Goal: Use online tool/utility: Utilize a website feature to perform a specific function

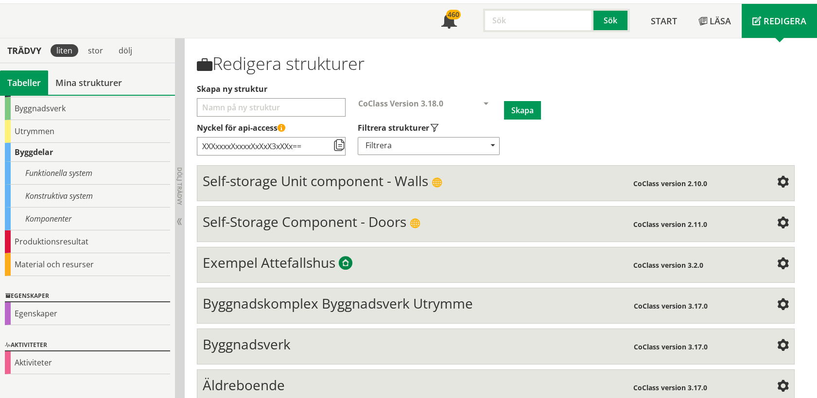
scroll to position [37, 0]
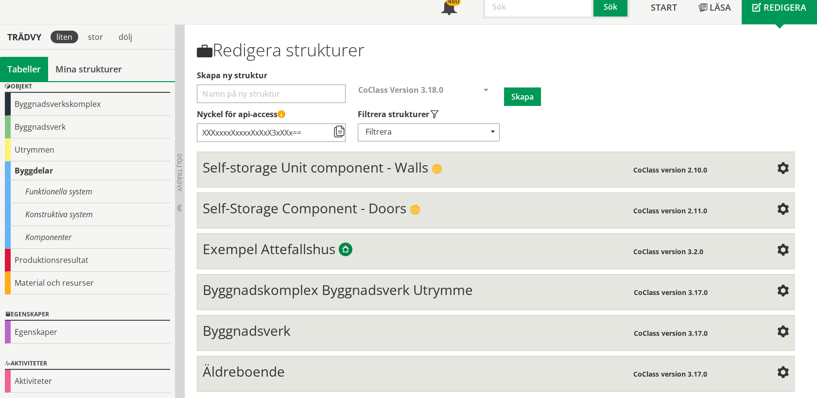
click at [250, 356] on div "Äldreboende CoClass version 3.17.0 Structure Mind Map Property" at bounding box center [495, 374] width 597 height 36
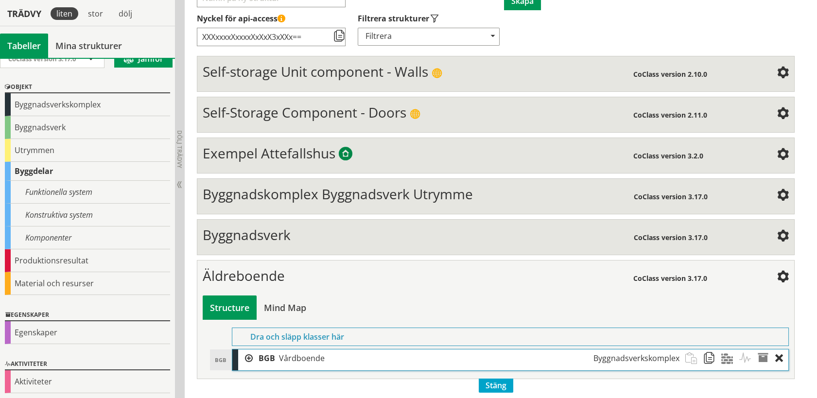
scroll to position [163, 0]
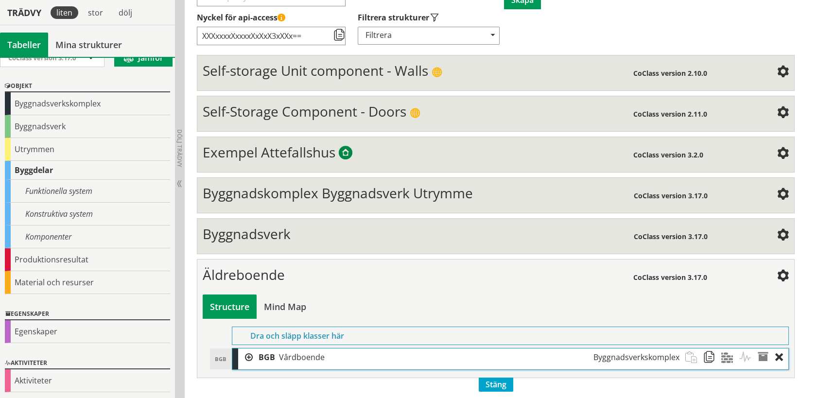
click at [249, 355] on div at bounding box center [245, 357] width 15 height 18
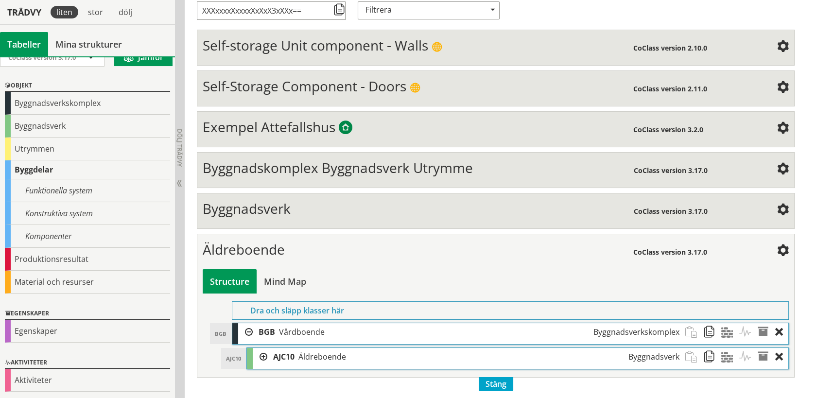
click at [260, 359] on div at bounding box center [260, 357] width 15 height 18
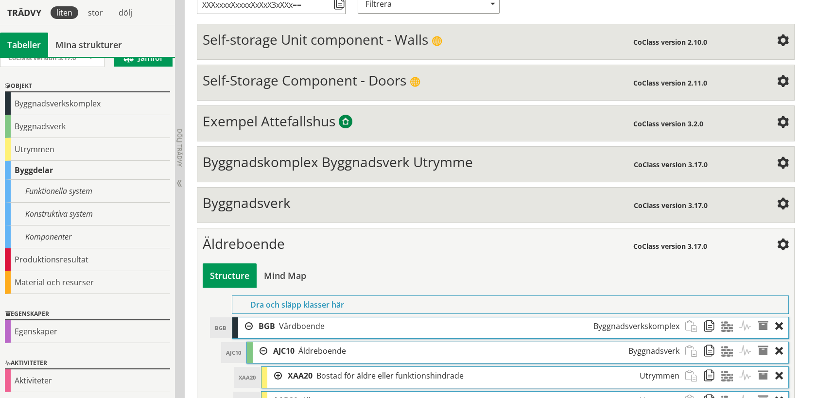
click at [286, 371] on div "XAA20 Bostad för äldre eller funktionshindrade Utrymmen" at bounding box center [483, 376] width 403 height 18
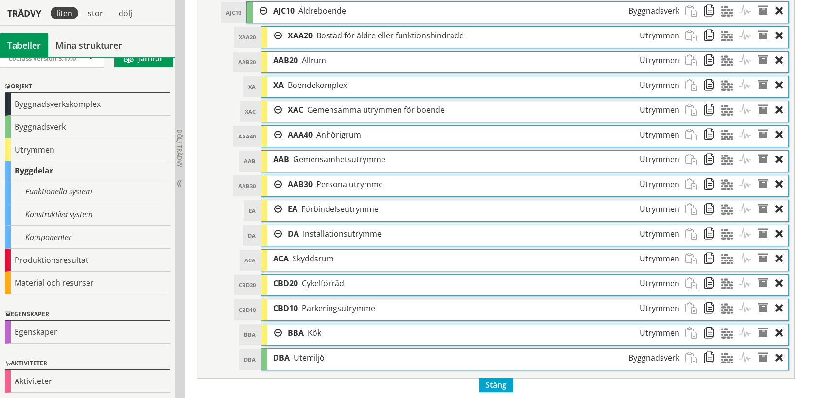
scroll to position [535, 0]
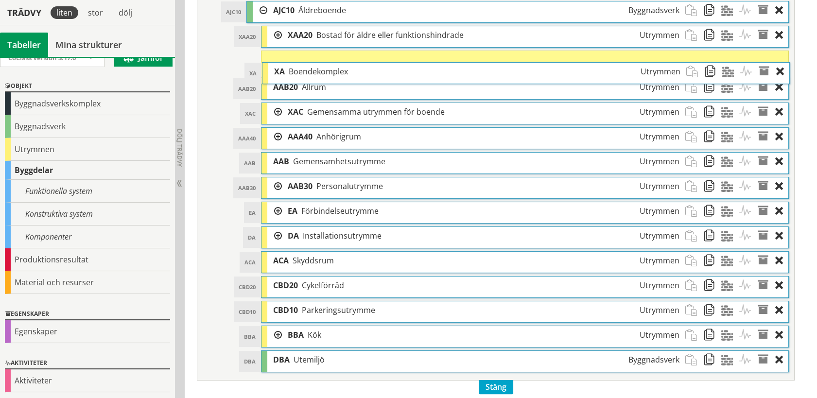
drag, startPoint x: 305, startPoint y: 82, endPoint x: 306, endPoint y: 70, distance: 12.7
click at [306, 70] on span "Boendekomplex" at bounding box center [318, 71] width 59 height 11
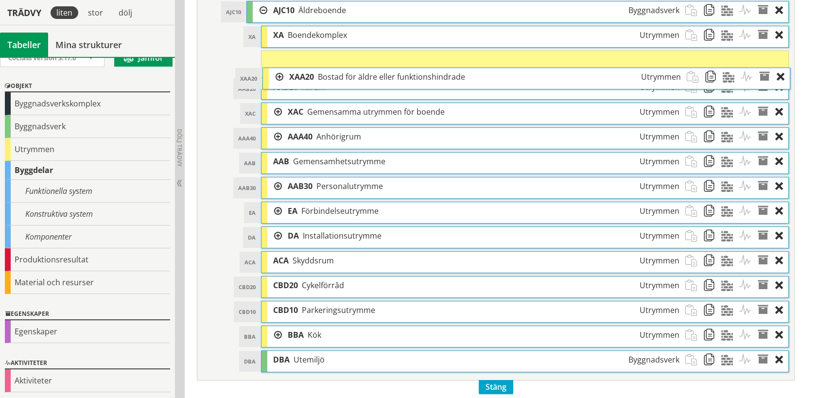
drag, startPoint x: 308, startPoint y: 30, endPoint x: 309, endPoint y: 72, distance: 42.3
click at [309, 72] on span "XAA20" at bounding box center [301, 76] width 25 height 11
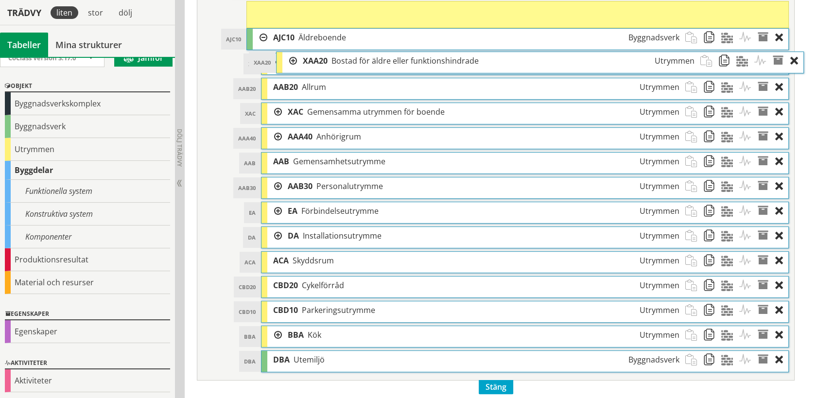
drag, startPoint x: 298, startPoint y: 56, endPoint x: 313, endPoint y: 57, distance: 15.1
click at [313, 57] on span "XAA20" at bounding box center [315, 60] width 25 height 11
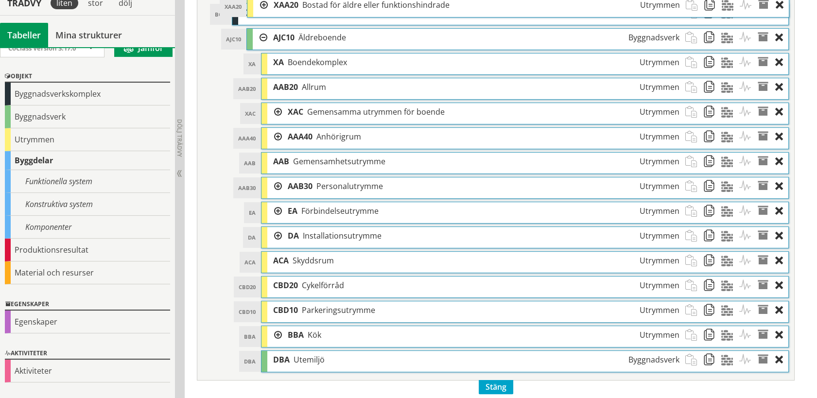
scroll to position [525, 0]
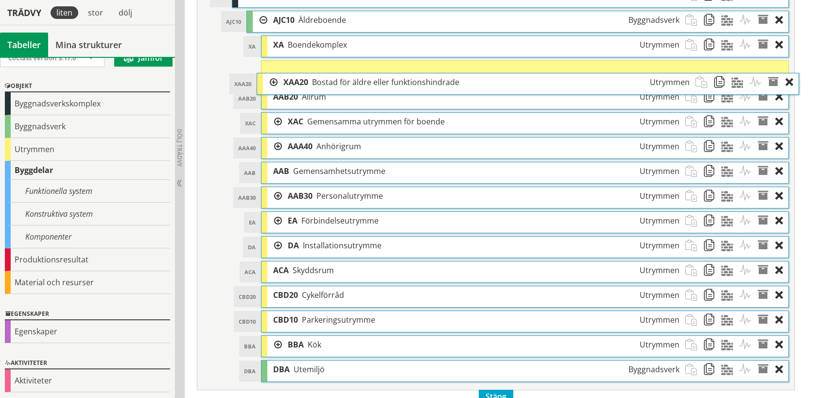
drag, startPoint x: 305, startPoint y: 6, endPoint x: 315, endPoint y: 78, distance: 72.7
click at [315, 78] on span "Bostad för äldre eller funktionshindrade" at bounding box center [385, 82] width 147 height 11
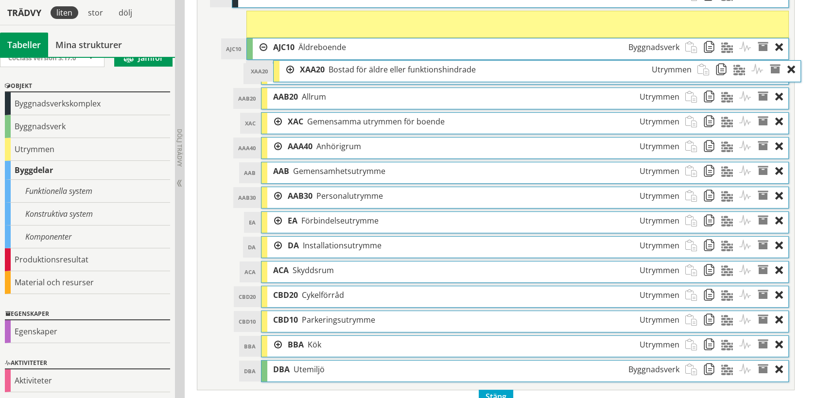
drag, startPoint x: 294, startPoint y: 66, endPoint x: 306, endPoint y: 66, distance: 12.2
click at [306, 66] on span "XAA20" at bounding box center [312, 69] width 25 height 11
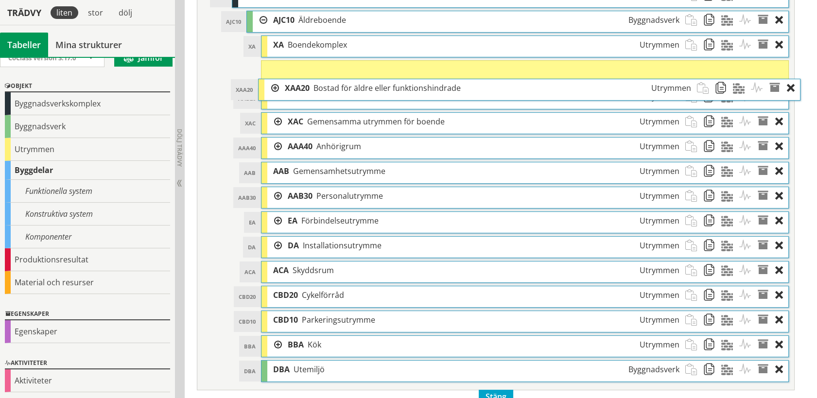
drag, startPoint x: 307, startPoint y: 19, endPoint x: 319, endPoint y: 87, distance: 68.6
click at [319, 87] on span "Bostad för äldre eller funktionshindrade" at bounding box center [386, 88] width 147 height 11
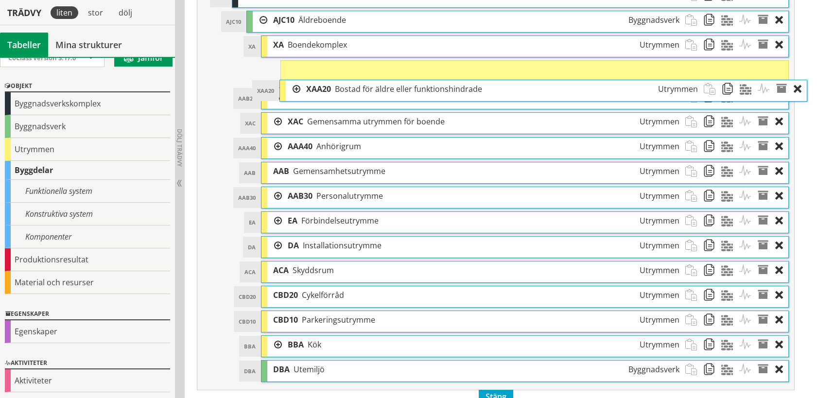
drag, startPoint x: 297, startPoint y: 65, endPoint x: 316, endPoint y: 85, distance: 27.2
click at [316, 85] on span "XAA20" at bounding box center [318, 89] width 25 height 11
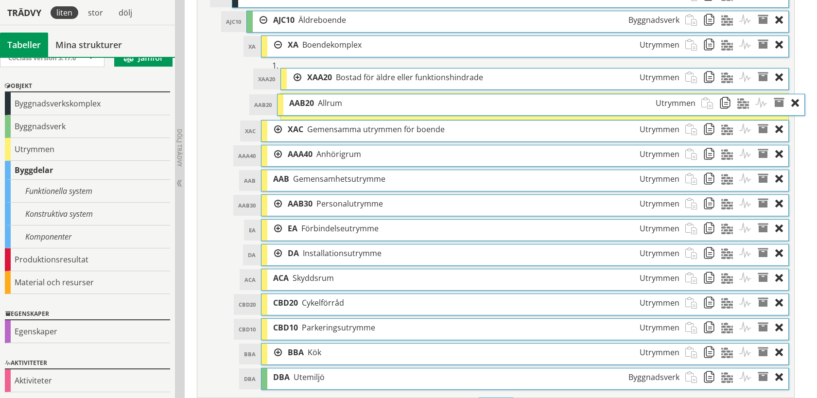
drag, startPoint x: 304, startPoint y: 99, endPoint x: 320, endPoint y: 100, distance: 16.0
click at [320, 100] on span "Allrum" at bounding box center [330, 103] width 24 height 11
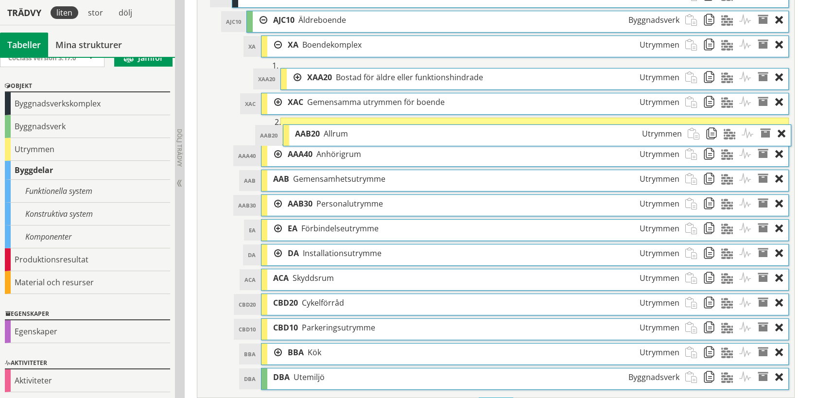
drag, startPoint x: 322, startPoint y: 104, endPoint x: 325, endPoint y: 127, distance: 23.5
click at [325, 128] on span "Allrum" at bounding box center [336, 133] width 24 height 11
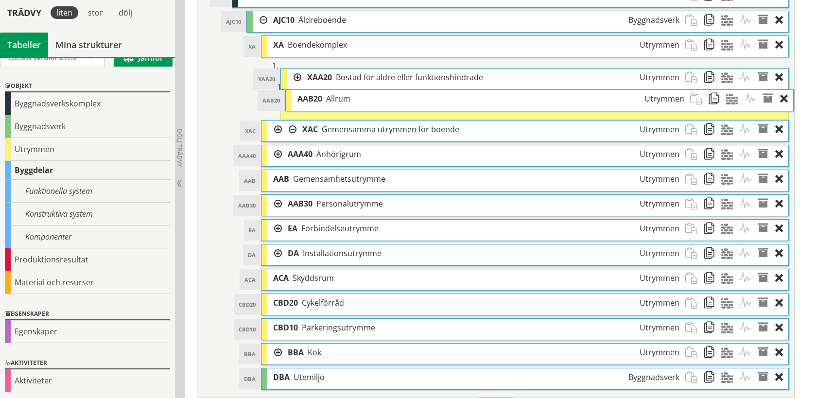
drag, startPoint x: 327, startPoint y: 129, endPoint x: 331, endPoint y: 93, distance: 36.3
click at [331, 93] on span "Allrum" at bounding box center [338, 98] width 24 height 11
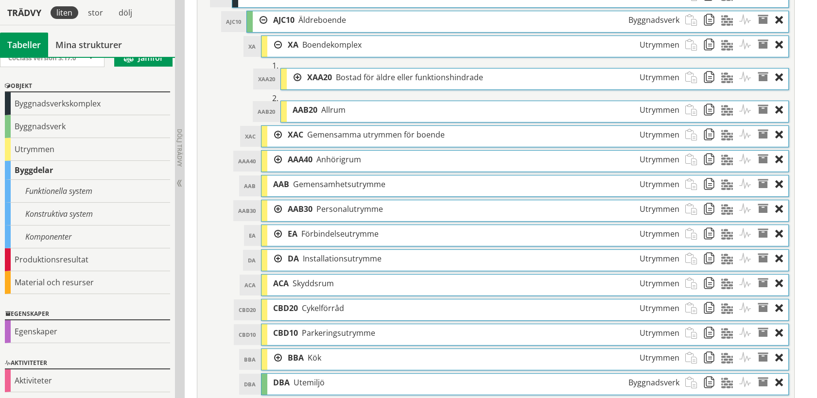
click at [276, 131] on div at bounding box center [274, 135] width 15 height 18
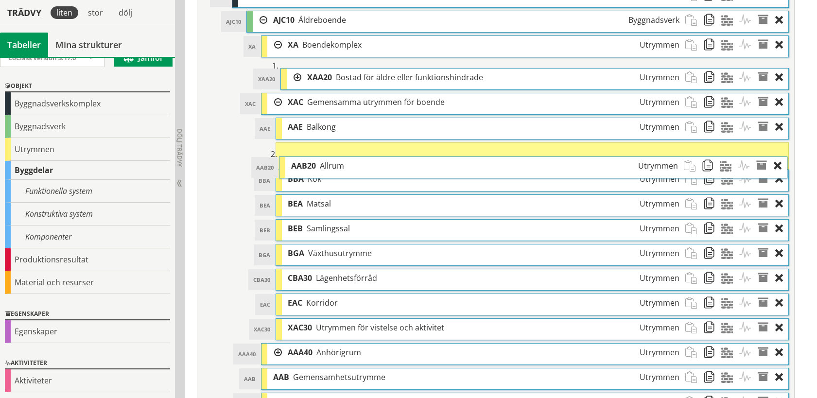
drag, startPoint x: 320, startPoint y: 108, endPoint x: 319, endPoint y: 164, distance: 55.9
click at [319, 164] on div "AAB20 Allrum Utrymmen" at bounding box center [484, 166] width 398 height 18
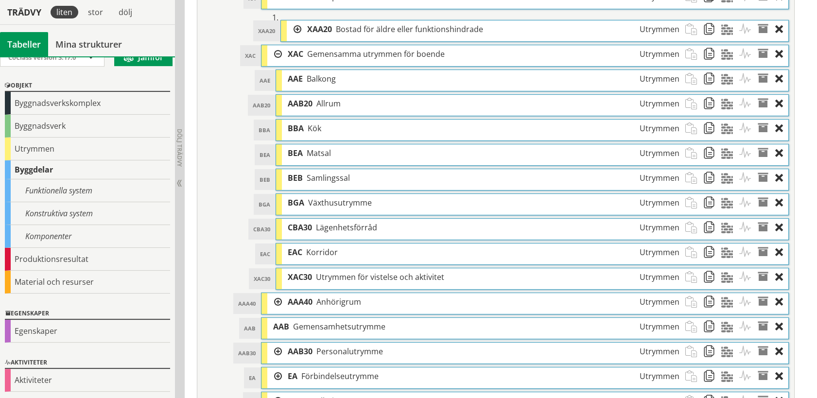
scroll to position [574, 0]
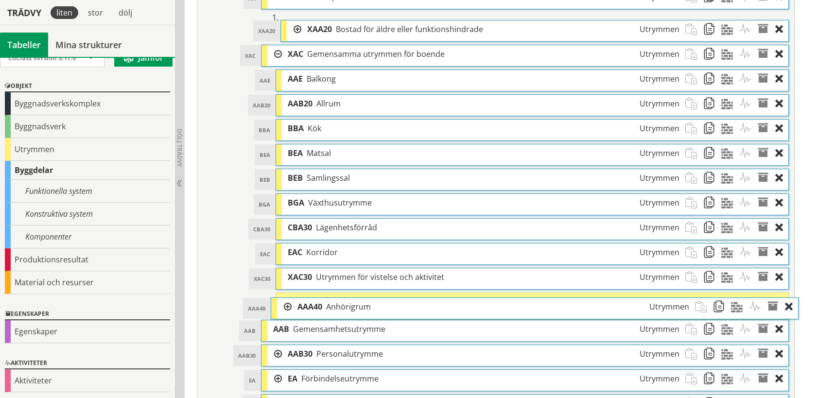
drag, startPoint x: 309, startPoint y: 297, endPoint x: 319, endPoint y: 302, distance: 10.7
click at [319, 302] on span "AAA40" at bounding box center [309, 306] width 25 height 11
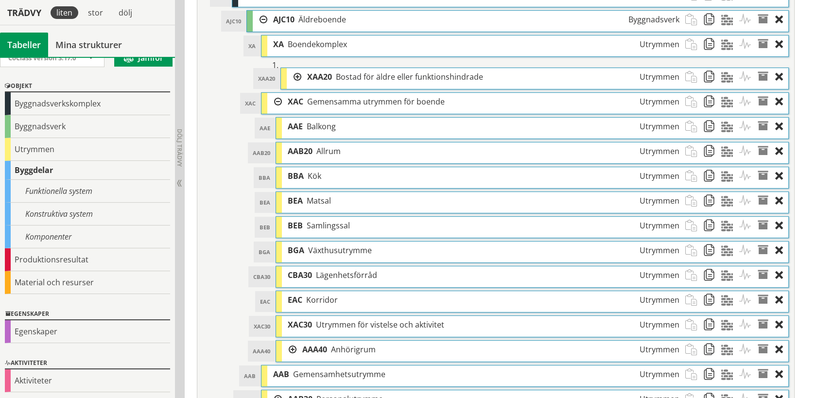
scroll to position [526, 0]
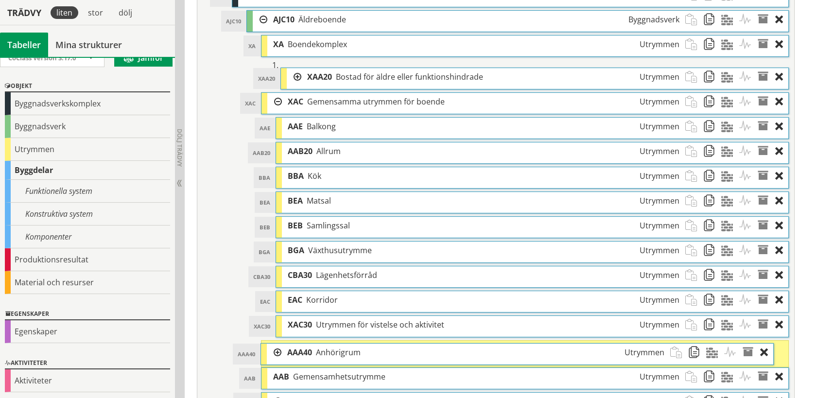
drag, startPoint x: 320, startPoint y: 348, endPoint x: 305, endPoint y: 351, distance: 15.3
click at [305, 351] on span "AAA40" at bounding box center [299, 352] width 25 height 11
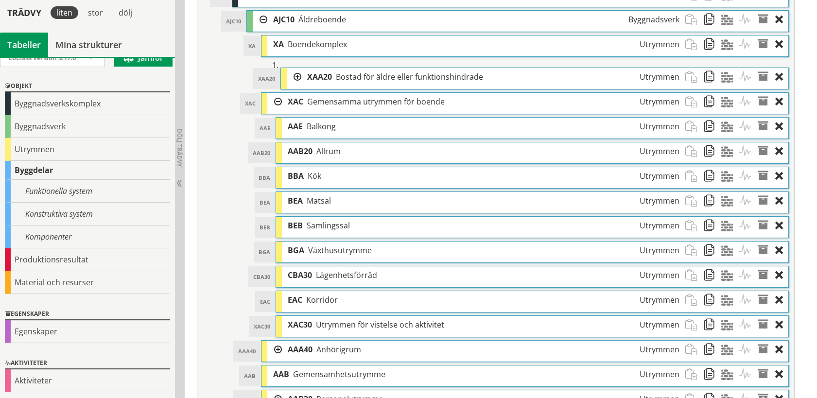
click at [278, 97] on div at bounding box center [274, 102] width 15 height 18
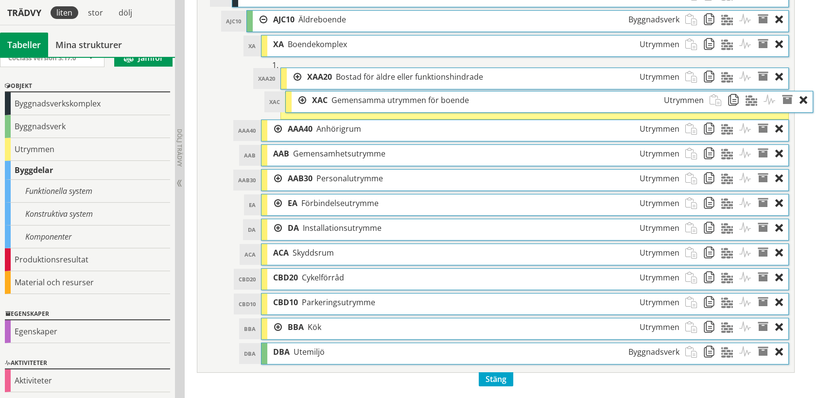
drag, startPoint x: 296, startPoint y: 100, endPoint x: 321, endPoint y: 99, distance: 24.3
click at [321, 99] on span "XAC" at bounding box center [320, 100] width 16 height 11
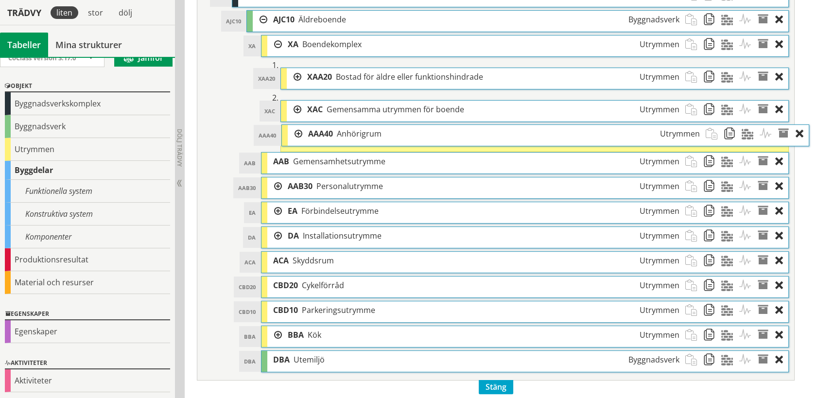
drag, startPoint x: 303, startPoint y: 129, endPoint x: 323, endPoint y: 129, distance: 20.4
click at [323, 129] on span "AAA40" at bounding box center [320, 133] width 25 height 11
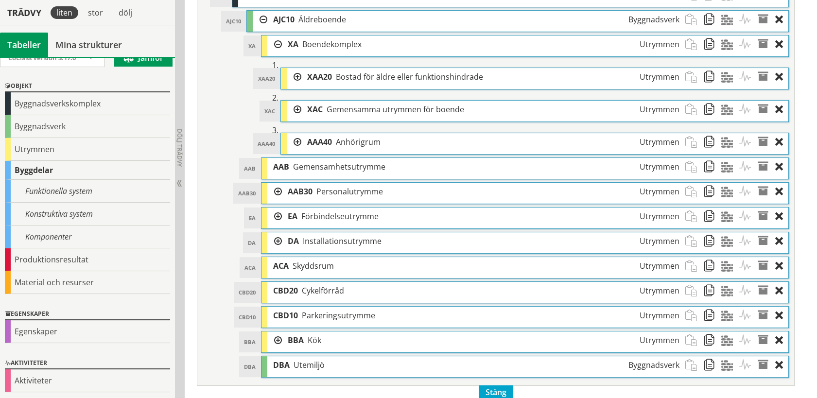
click at [296, 105] on div at bounding box center [294, 110] width 15 height 18
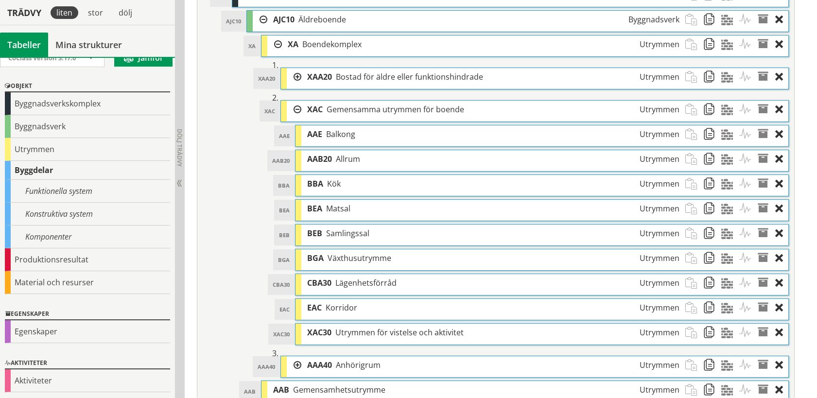
click at [296, 105] on div at bounding box center [294, 110] width 15 height 18
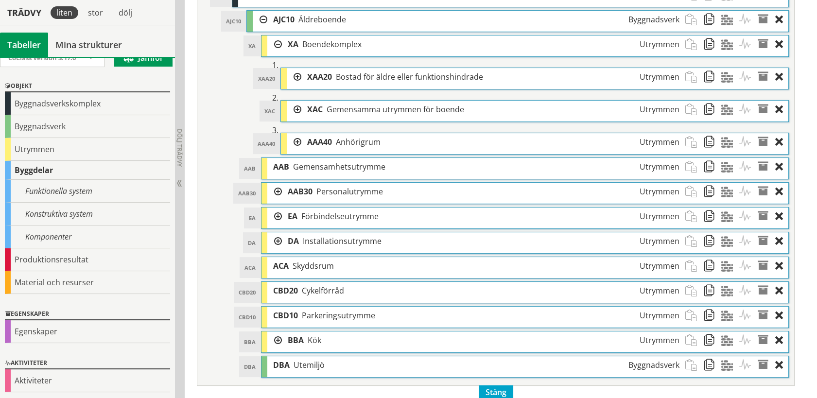
click at [298, 137] on div at bounding box center [294, 142] width 15 height 18
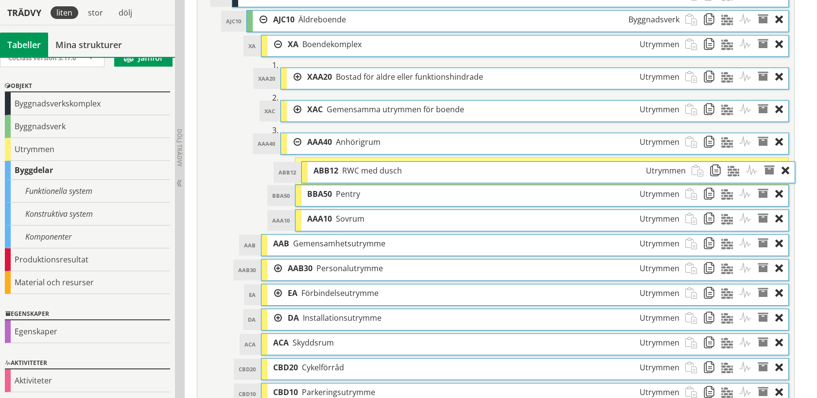
drag, startPoint x: 329, startPoint y: 192, endPoint x: 335, endPoint y: 171, distance: 21.8
click at [335, 171] on span "ABB12" at bounding box center [325, 170] width 25 height 11
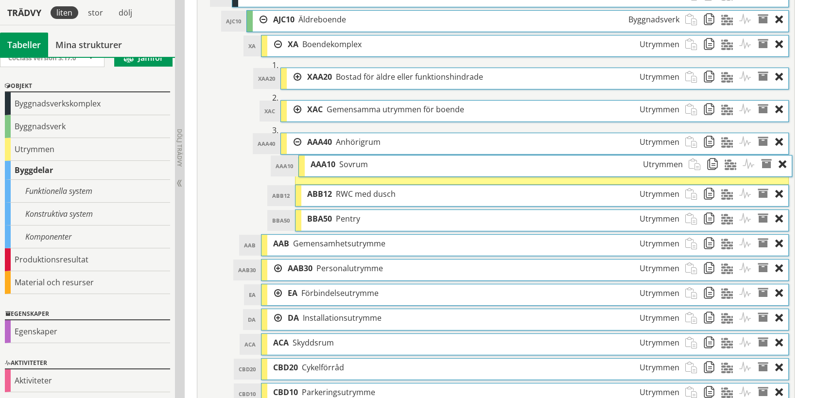
drag, startPoint x: 346, startPoint y: 212, endPoint x: 349, endPoint y: 161, distance: 51.6
click at [349, 161] on span "Sovrum" at bounding box center [353, 164] width 29 height 11
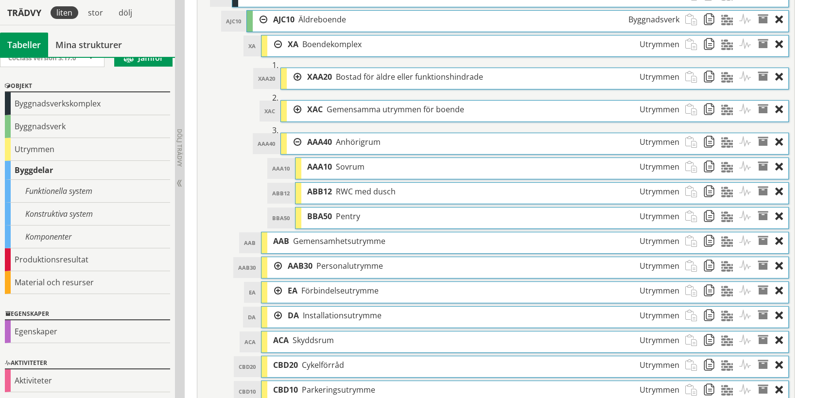
click at [294, 136] on div at bounding box center [294, 142] width 15 height 18
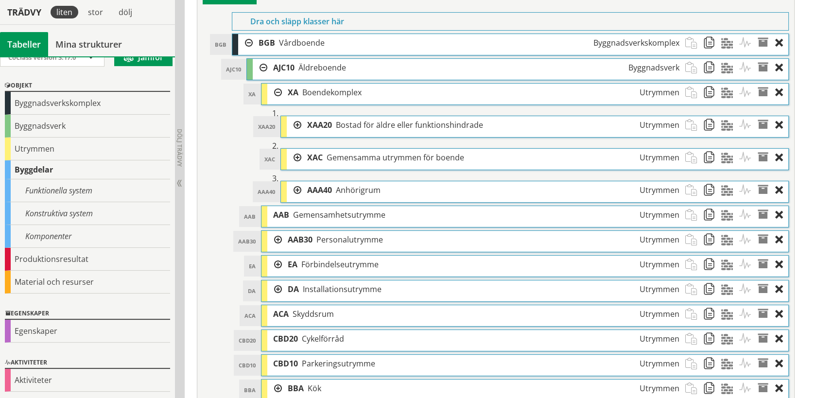
scroll to position [477, 0]
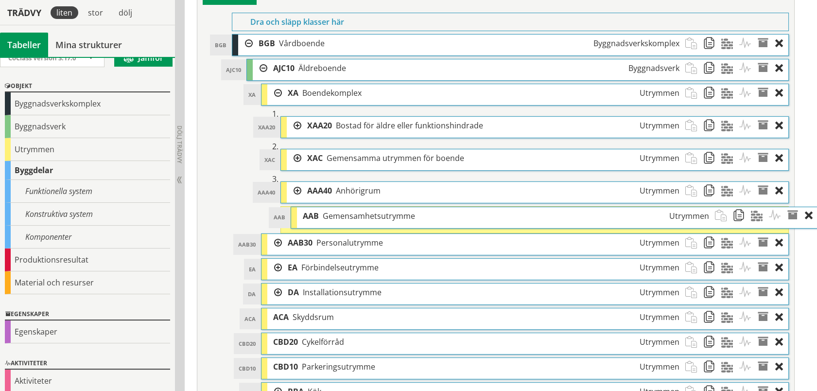
drag, startPoint x: 309, startPoint y: 213, endPoint x: 338, endPoint y: 213, distance: 29.6
click at [338, 213] on span "Gemensamhetsutrymme" at bounding box center [369, 215] width 92 height 11
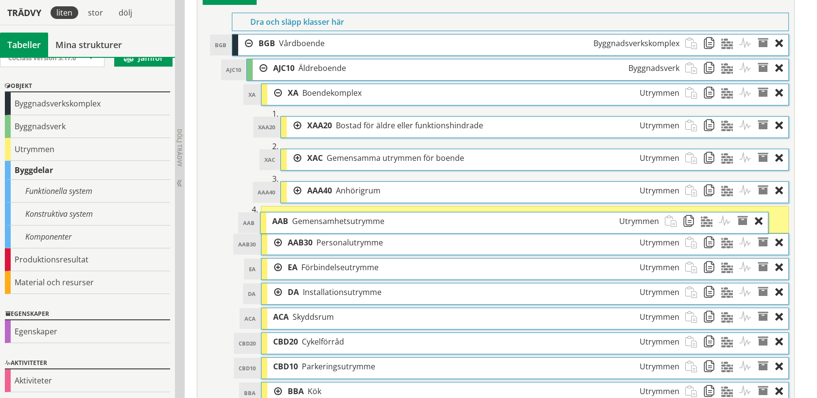
drag, startPoint x: 416, startPoint y: 218, endPoint x: 396, endPoint y: 216, distance: 20.5
click at [396, 216] on div "AAB Gemensamhetsutrymme Utrymmen" at bounding box center [465, 221] width 398 height 18
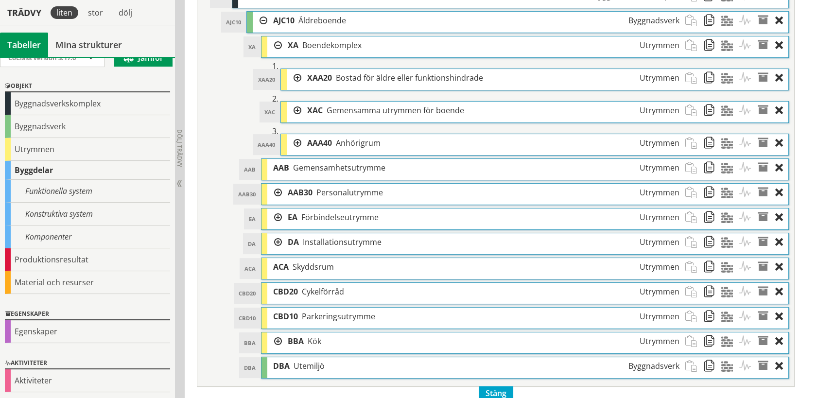
scroll to position [525, 0]
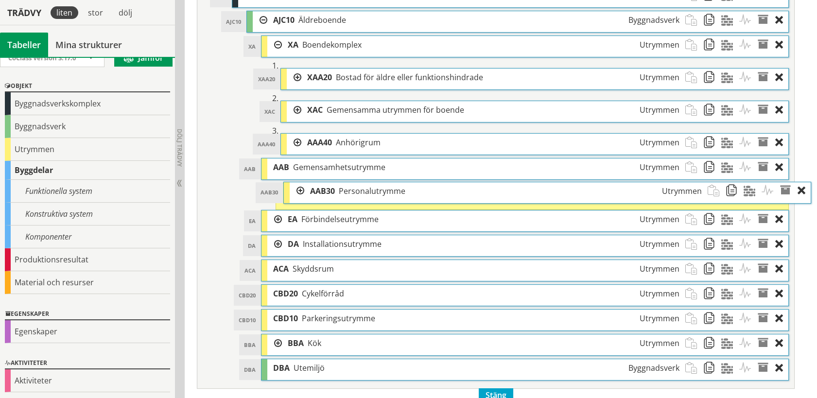
drag, startPoint x: 306, startPoint y: 191, endPoint x: 328, endPoint y: 189, distance: 22.4
click at [328, 189] on span "AAB30" at bounding box center [322, 191] width 25 height 11
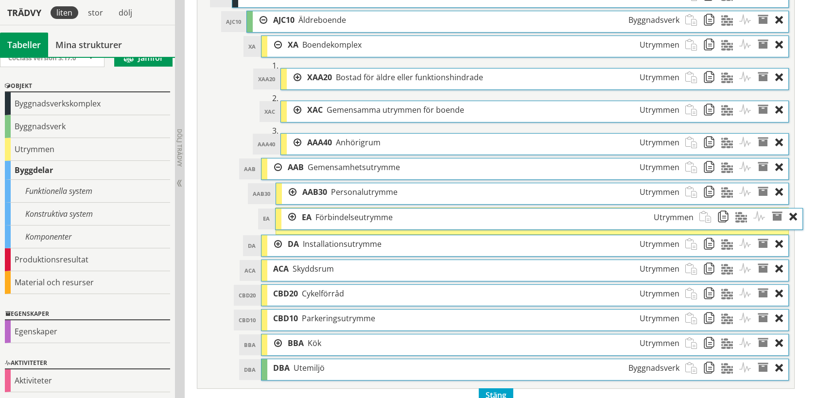
drag, startPoint x: 323, startPoint y: 216, endPoint x: 337, endPoint y: 216, distance: 14.1
click at [337, 216] on span "Förbindelseutrymme" at bounding box center [353, 217] width 77 height 11
drag, startPoint x: 384, startPoint y: 216, endPoint x: 365, endPoint y: 216, distance: 18.5
click at [365, 216] on span "Förbindelseutrymme" at bounding box center [335, 217] width 77 height 11
drag, startPoint x: 311, startPoint y: 217, endPoint x: 330, endPoint y: 217, distance: 19.0
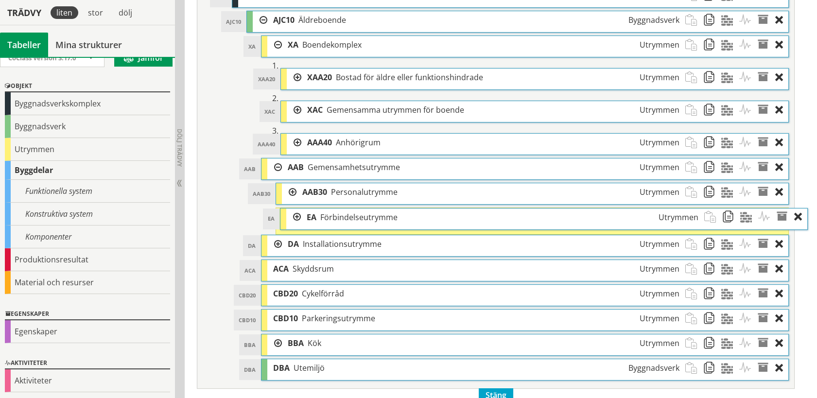
click at [330, 217] on span "Förbindelseutrymme" at bounding box center [358, 217] width 77 height 11
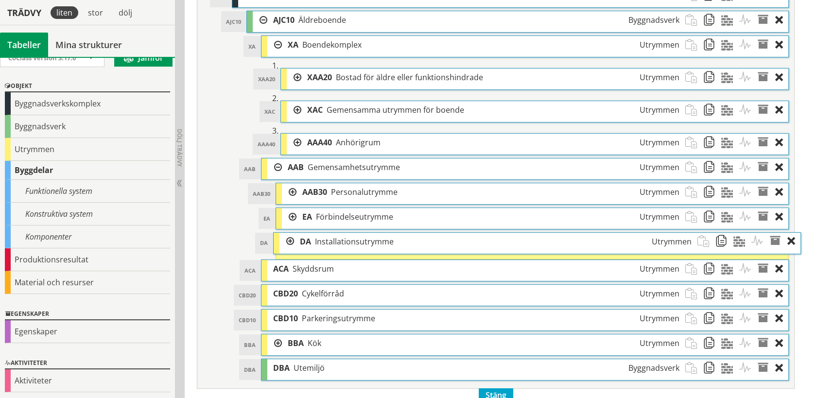
drag, startPoint x: 329, startPoint y: 240, endPoint x: 341, endPoint y: 240, distance: 12.2
click at [341, 240] on span "Installationsutrymme" at bounding box center [354, 241] width 79 height 11
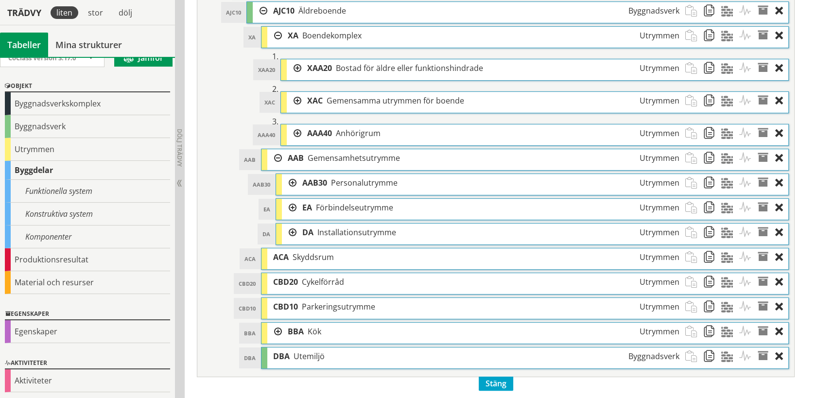
scroll to position [535, 0]
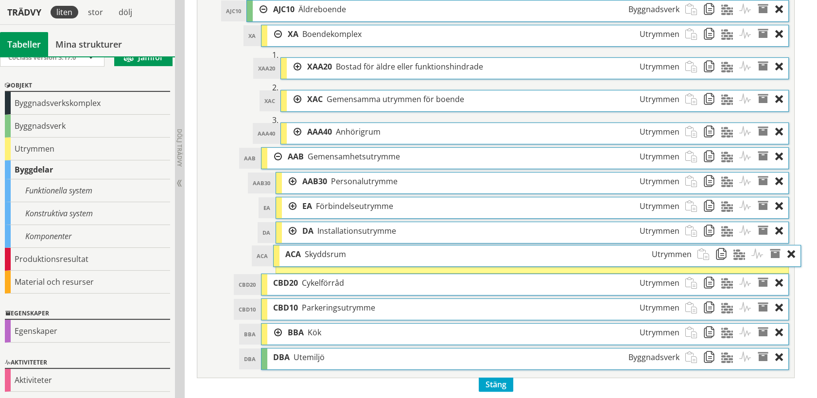
drag, startPoint x: 318, startPoint y: 257, endPoint x: 330, endPoint y: 255, distance: 12.2
click at [330, 255] on span "Skyddsrum" at bounding box center [325, 254] width 41 height 11
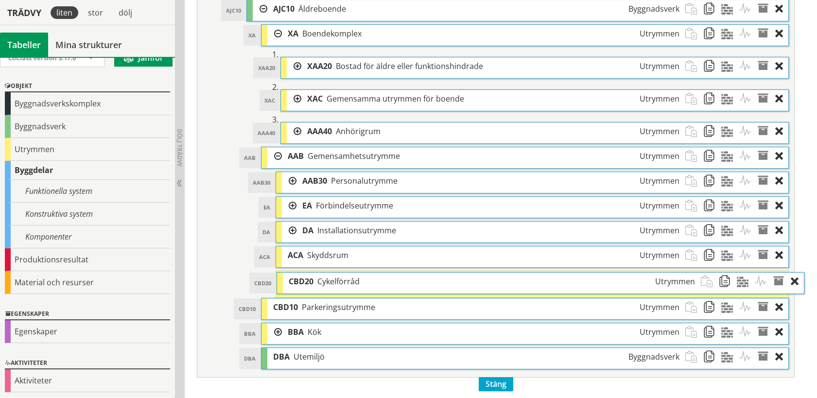
drag, startPoint x: 333, startPoint y: 278, endPoint x: 349, endPoint y: 279, distance: 15.6
click at [349, 279] on span "Cykelförråd" at bounding box center [338, 281] width 42 height 11
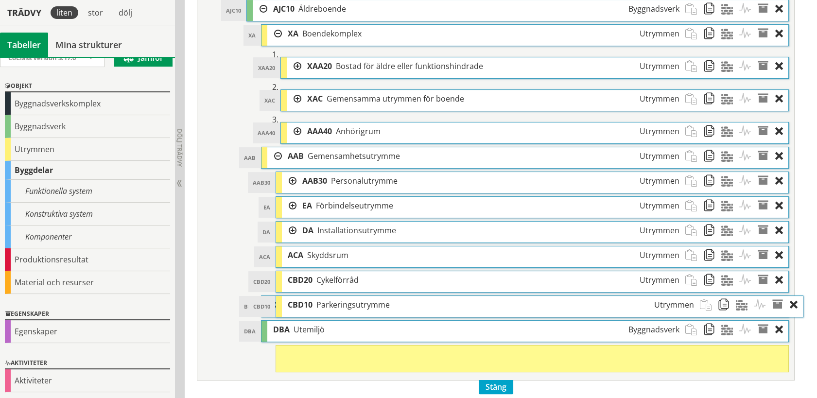
drag, startPoint x: 329, startPoint y: 301, endPoint x: 344, endPoint y: 300, distance: 14.6
click at [344, 300] on span "Parkeringsutrymme" at bounding box center [352, 304] width 73 height 11
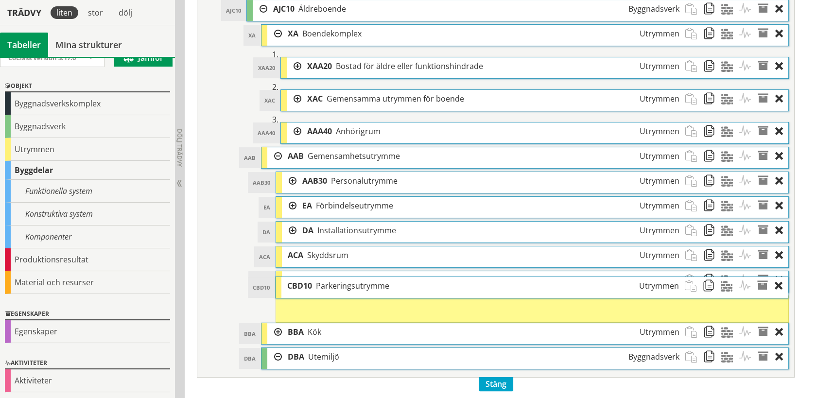
drag, startPoint x: 344, startPoint y: 354, endPoint x: 344, endPoint y: 285, distance: 69.0
click at [344, 285] on span "Parkeringsutrymme" at bounding box center [352, 285] width 73 height 11
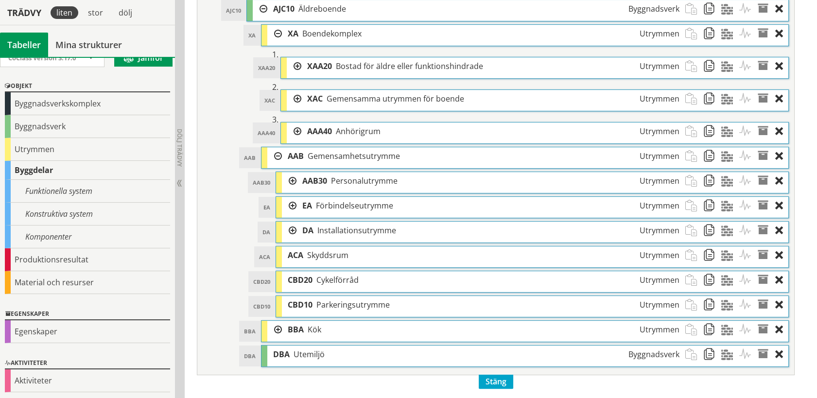
click at [706, 280] on span at bounding box center [712, 280] width 18 height 18
click at [689, 353] on span at bounding box center [694, 355] width 18 height 18
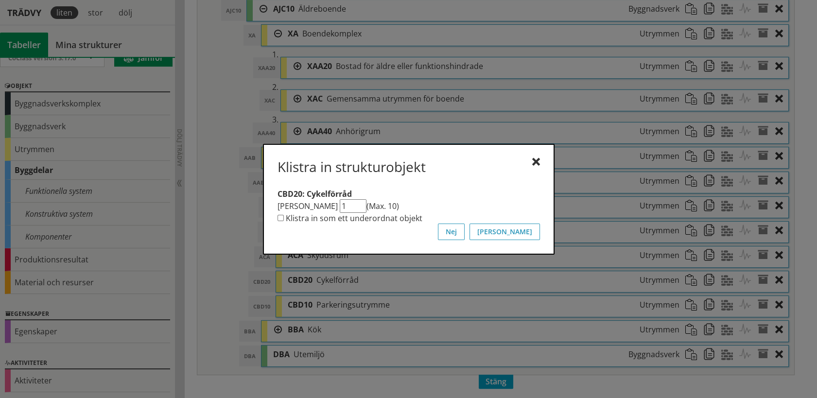
click at [392, 218] on label "Klistra in som ett underordnat objekt" at bounding box center [354, 218] width 137 height 11
click at [284, 218] on input "Klistra in som ett underordnat objekt" at bounding box center [281, 218] width 6 height 6
checkbox input "true"
click at [525, 230] on button "[PERSON_NAME]" at bounding box center [505, 232] width 70 height 17
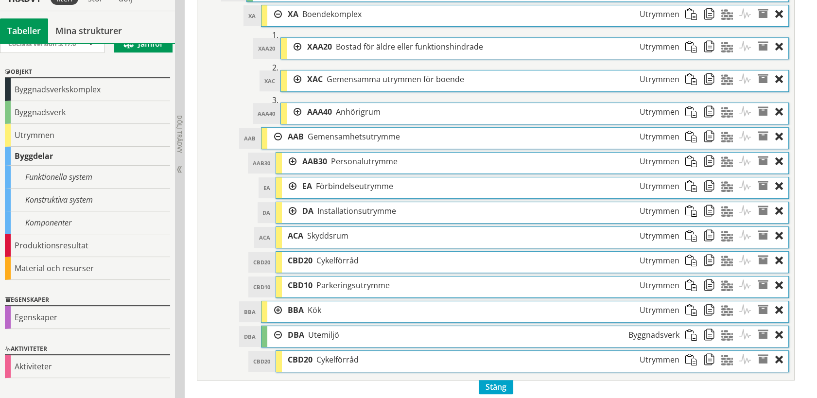
scroll to position [559, 0]
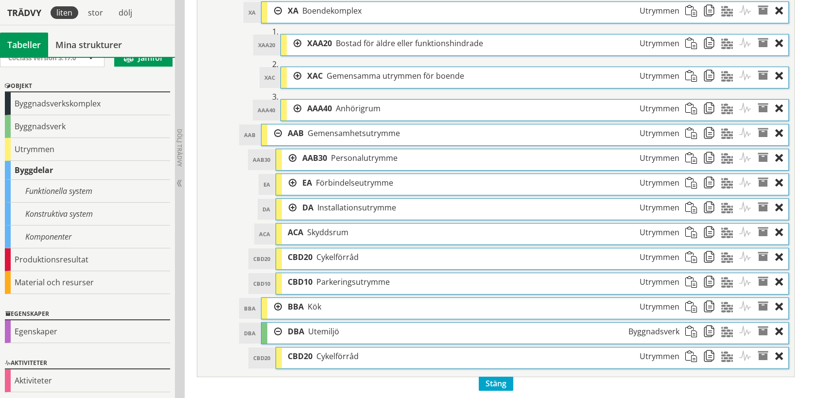
click at [707, 275] on span at bounding box center [712, 282] width 18 height 18
click at [692, 325] on span at bounding box center [694, 332] width 18 height 18
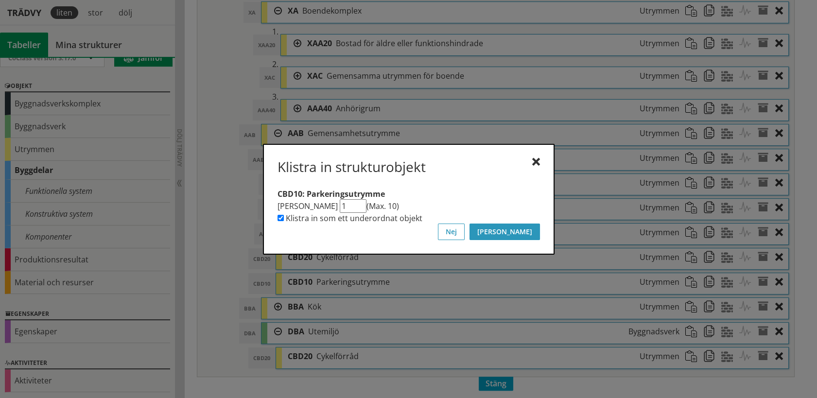
click at [539, 230] on button "[PERSON_NAME]" at bounding box center [505, 232] width 70 height 17
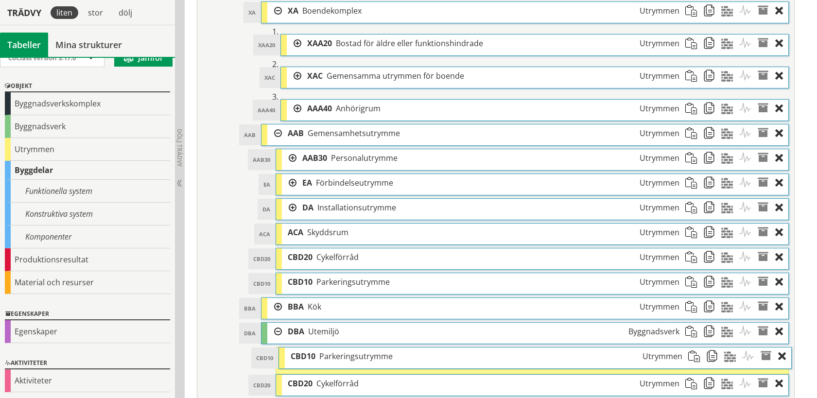
drag, startPoint x: 382, startPoint y: 373, endPoint x: 384, endPoint y: 348, distance: 25.4
click at [384, 348] on div "CBD10 Parkeringsutrymme Utrymmen" at bounding box center [486, 357] width 403 height 18
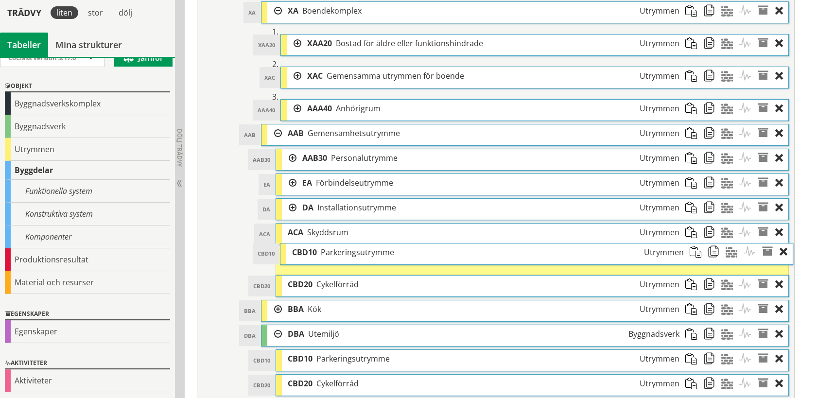
drag, startPoint x: 367, startPoint y: 273, endPoint x: 371, endPoint y: 242, distance: 30.9
click at [371, 243] on div "CBD10 Parkeringsutrymme Utrymmen" at bounding box center [487, 252] width 403 height 18
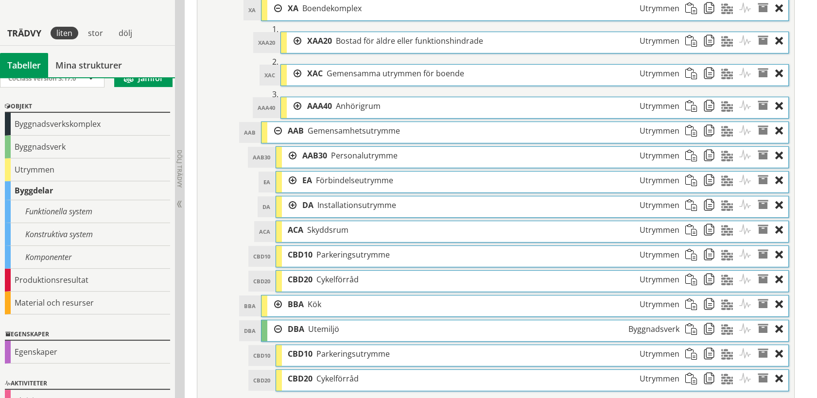
scroll to position [584, 0]
